Goal: Task Accomplishment & Management: Manage account settings

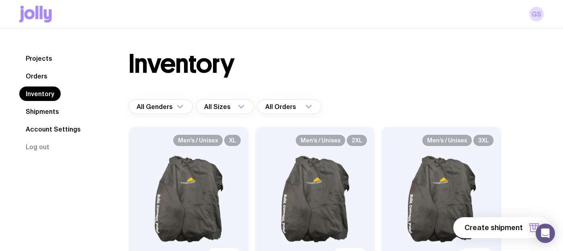
scroll to position [1415, 0]
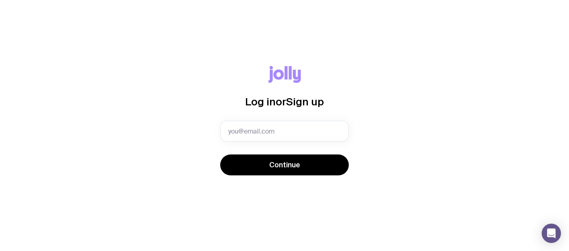
click at [262, 130] on input "text" at bounding box center [284, 131] width 129 height 21
type input "[EMAIL_ADDRESS][DOMAIN_NAME]"
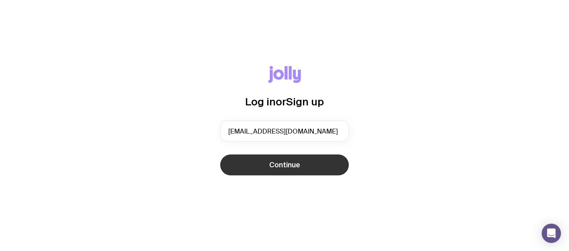
click at [290, 166] on span "Continue" at bounding box center [284, 165] width 31 height 10
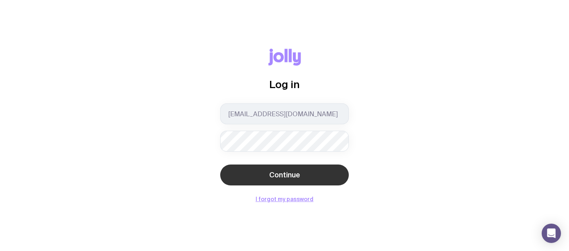
click at [283, 177] on span "Continue" at bounding box center [284, 175] width 31 height 10
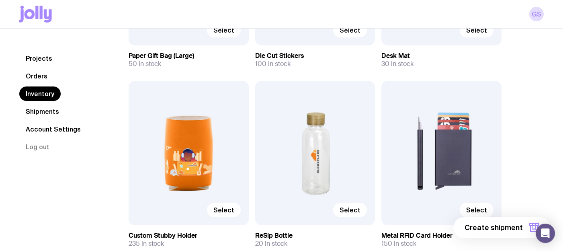
scroll to position [2027, 0]
